Goal: Information Seeking & Learning: Learn about a topic

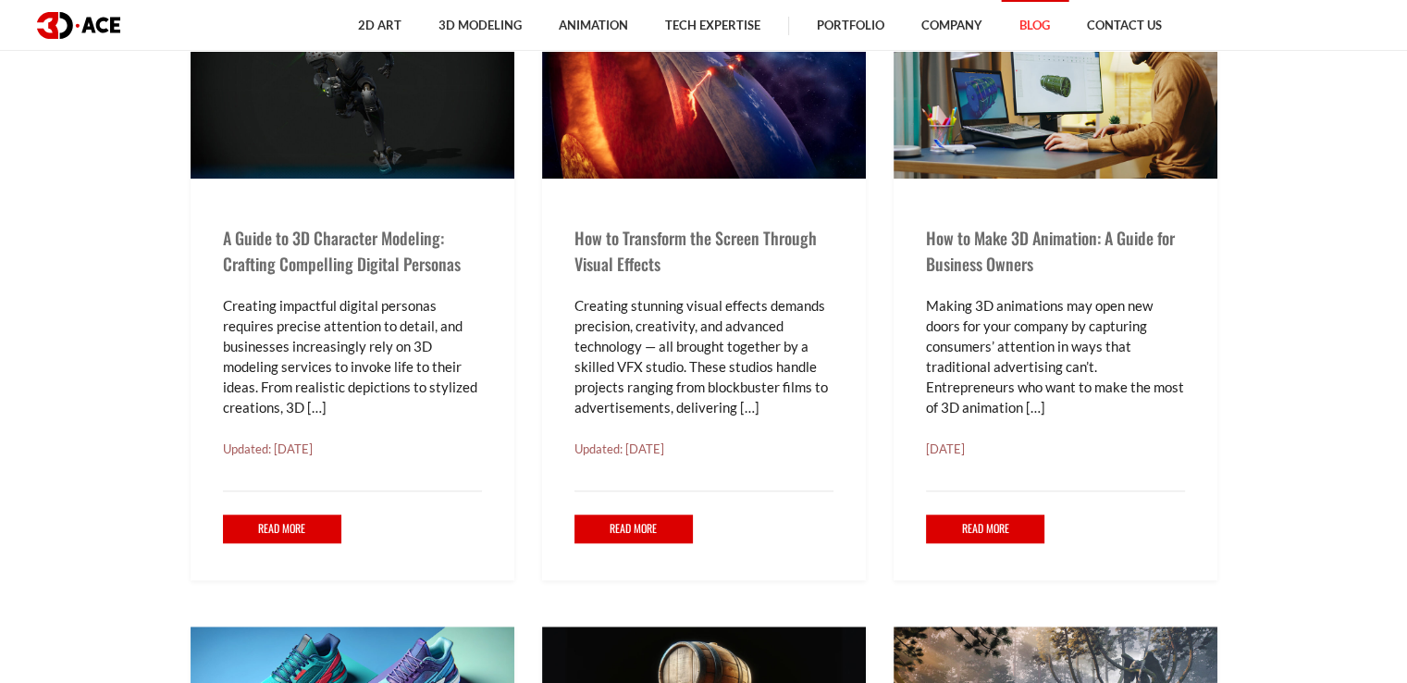
scroll to position [1295, 0]
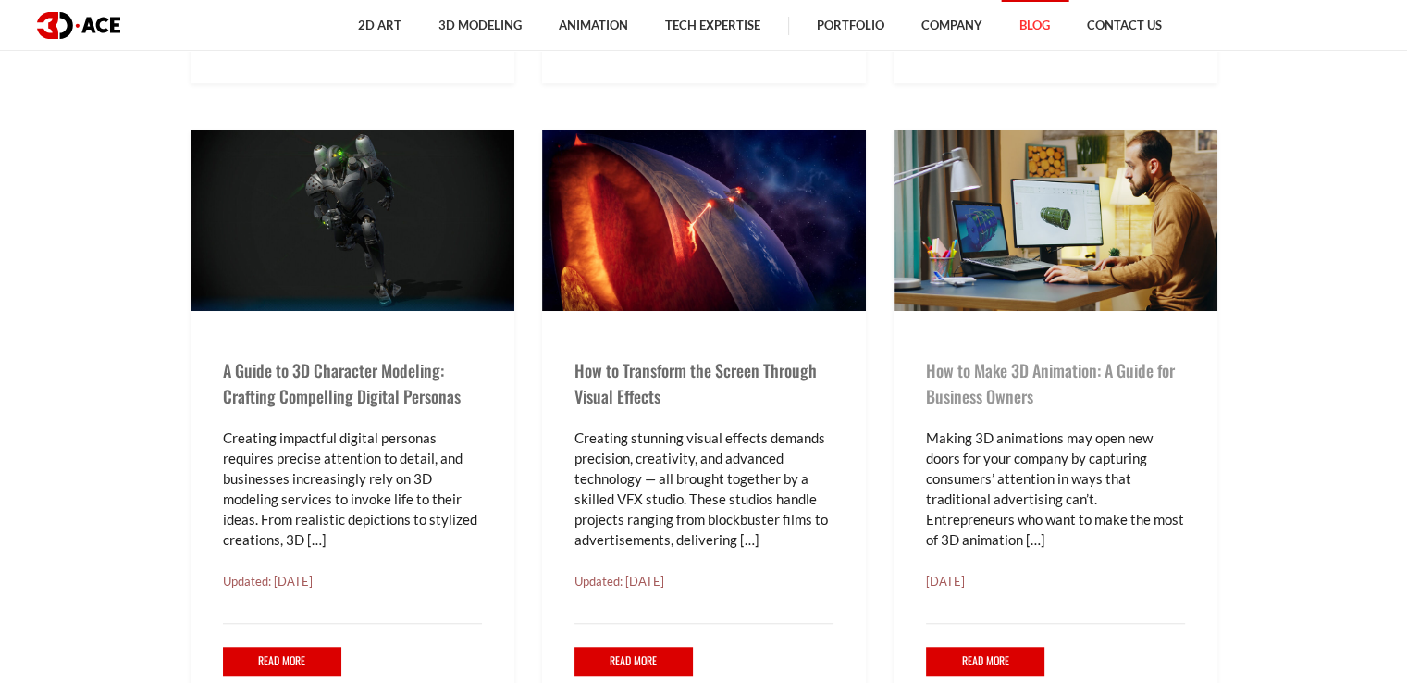
click at [1005, 362] on link "How to Make 3D Animation: A Guide for Business Owners" at bounding box center [1050, 383] width 249 height 50
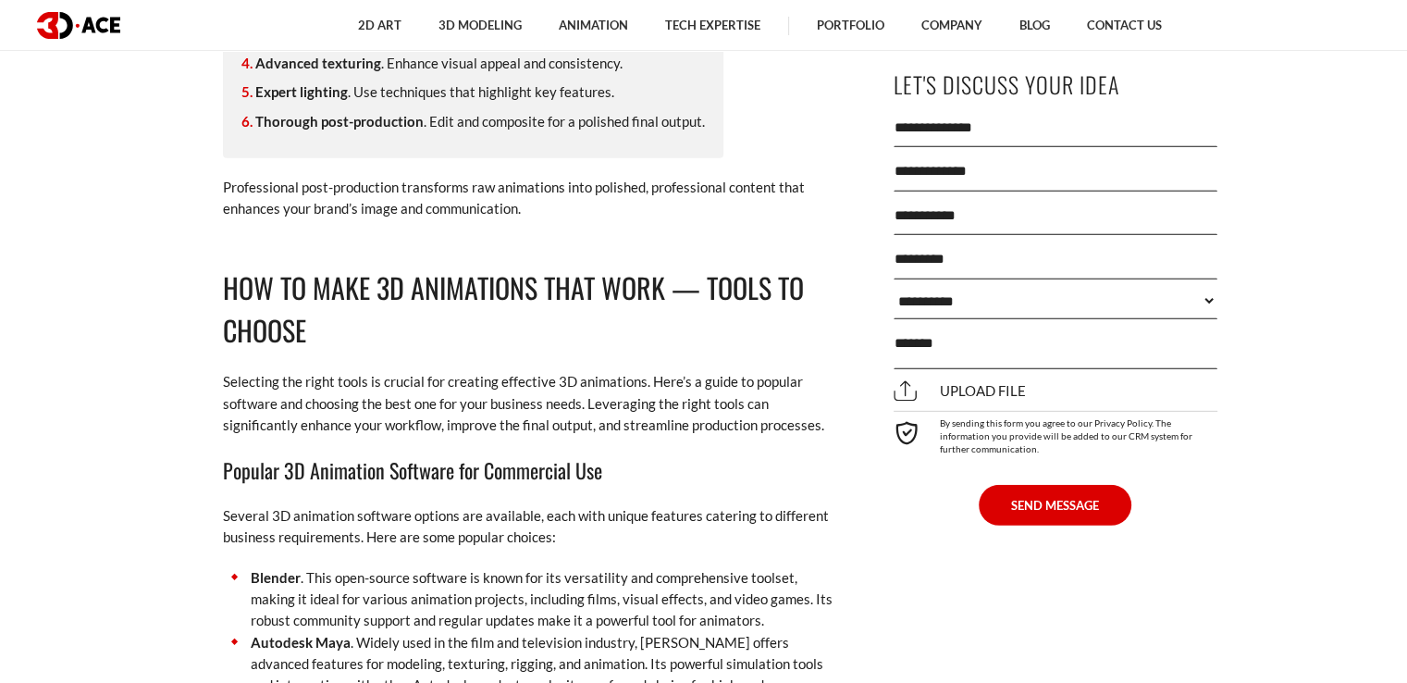
scroll to position [5644, 0]
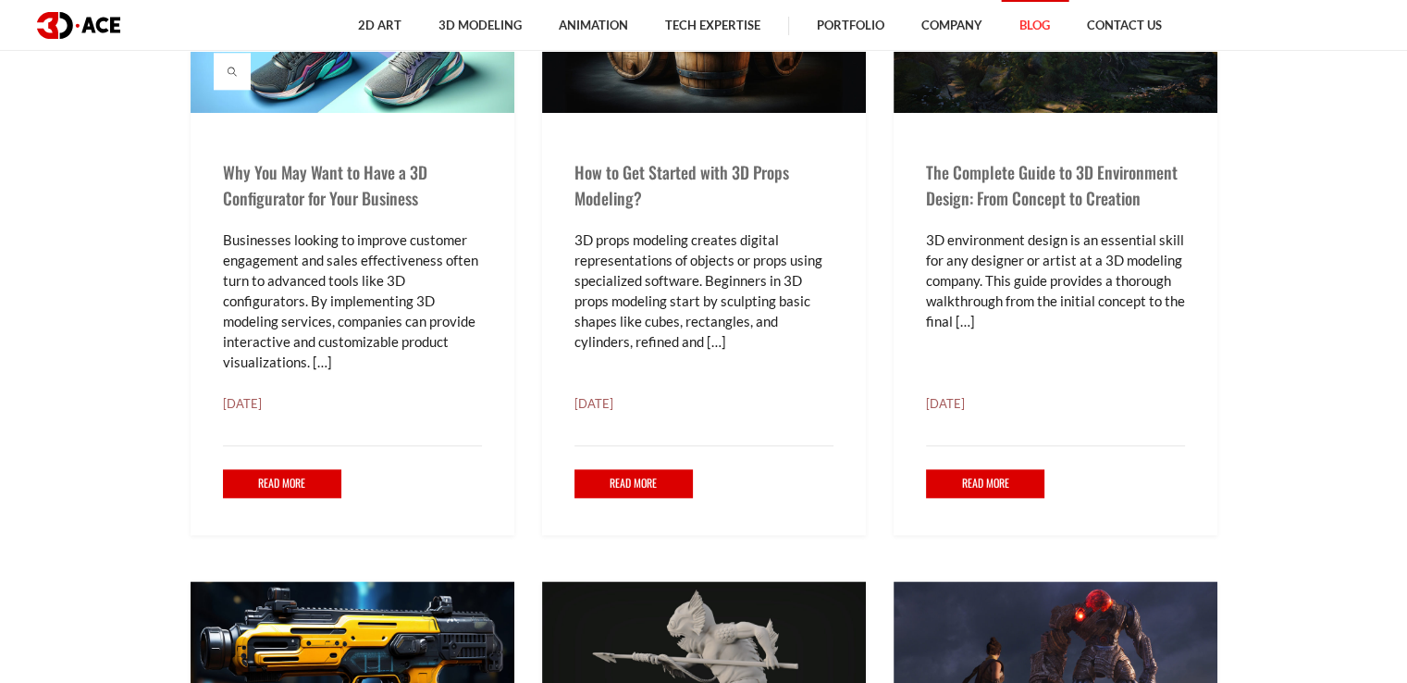
scroll to position [2128, 0]
